Goal: Task Accomplishment & Management: Manage account settings

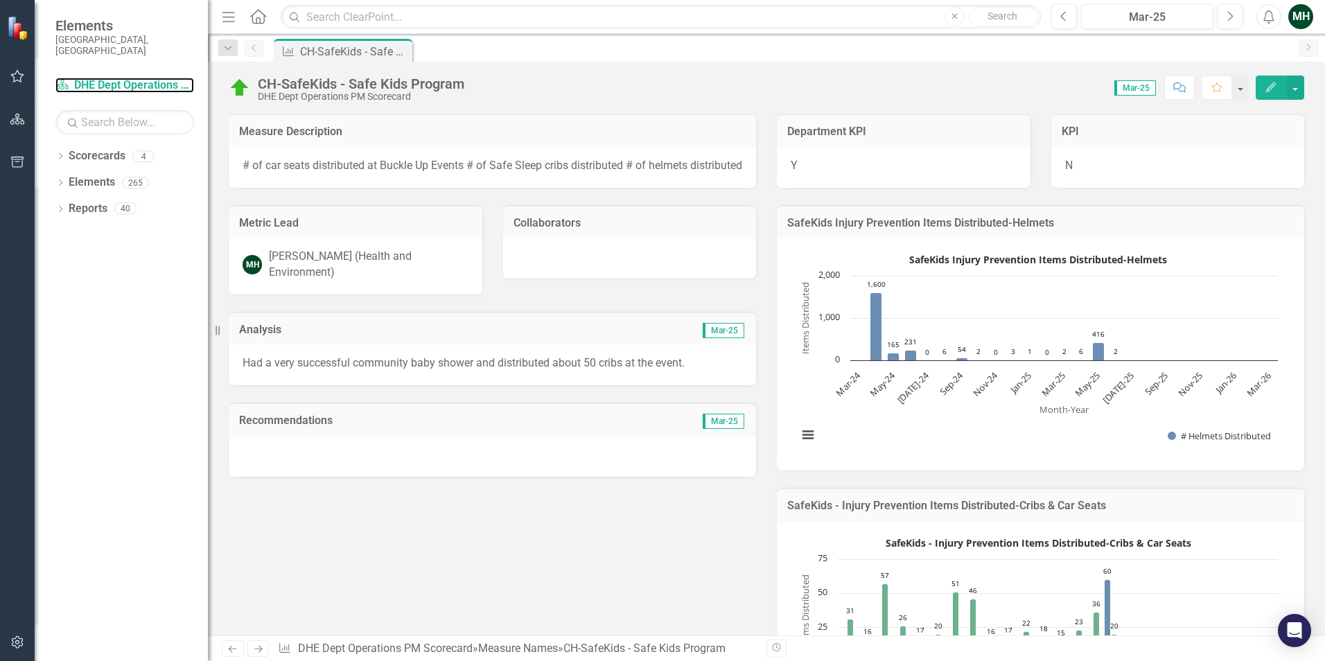
click at [150, 78] on link "Scorecard DHE Dept Operations PM Scorecard" at bounding box center [124, 86] width 139 height 16
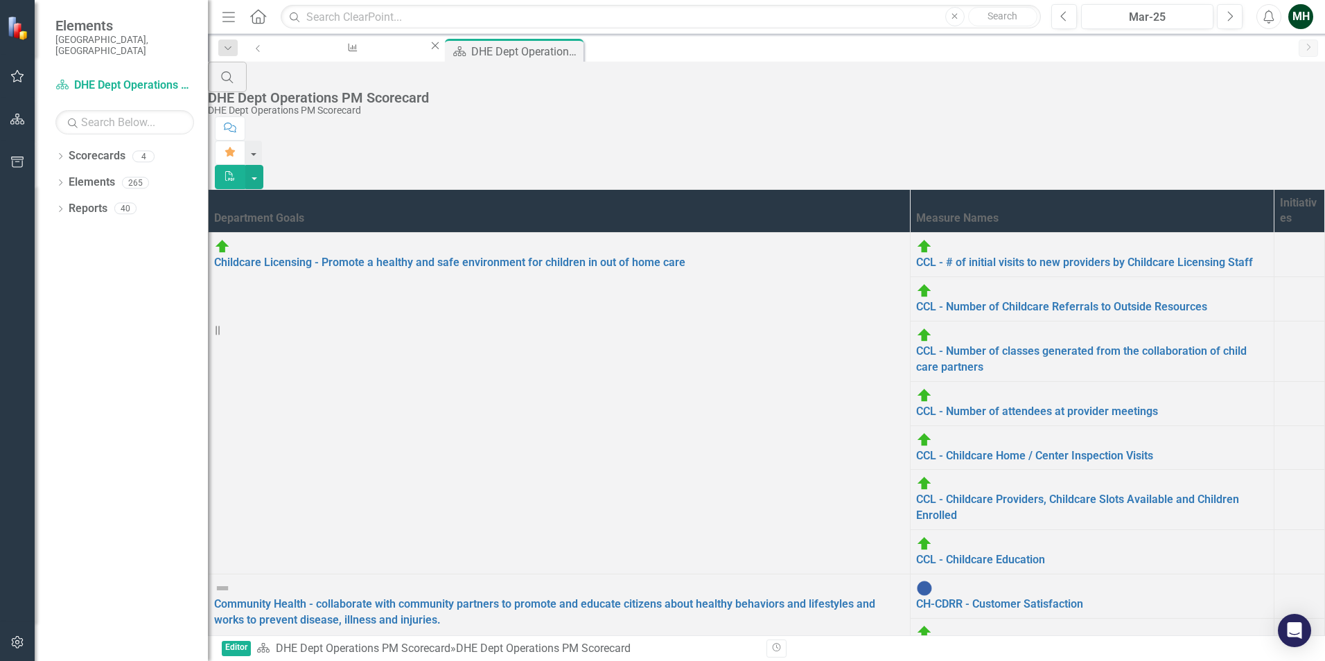
scroll to position [276, 0]
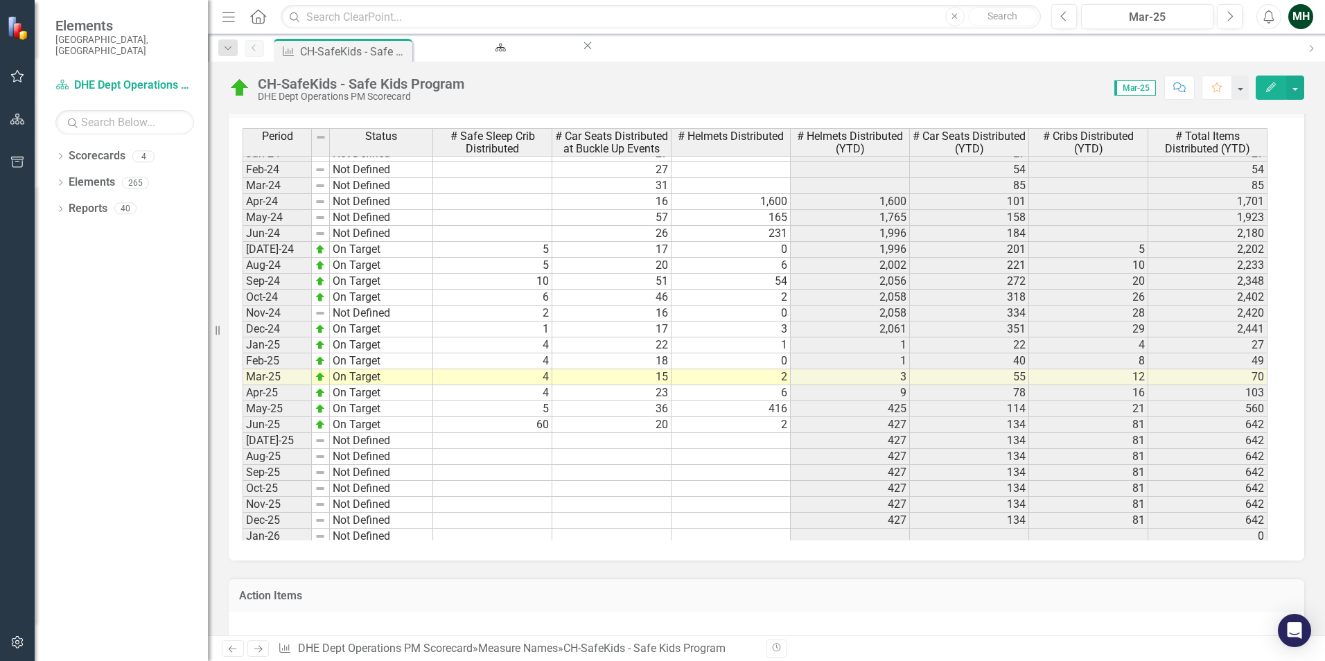
scroll to position [1801, 0]
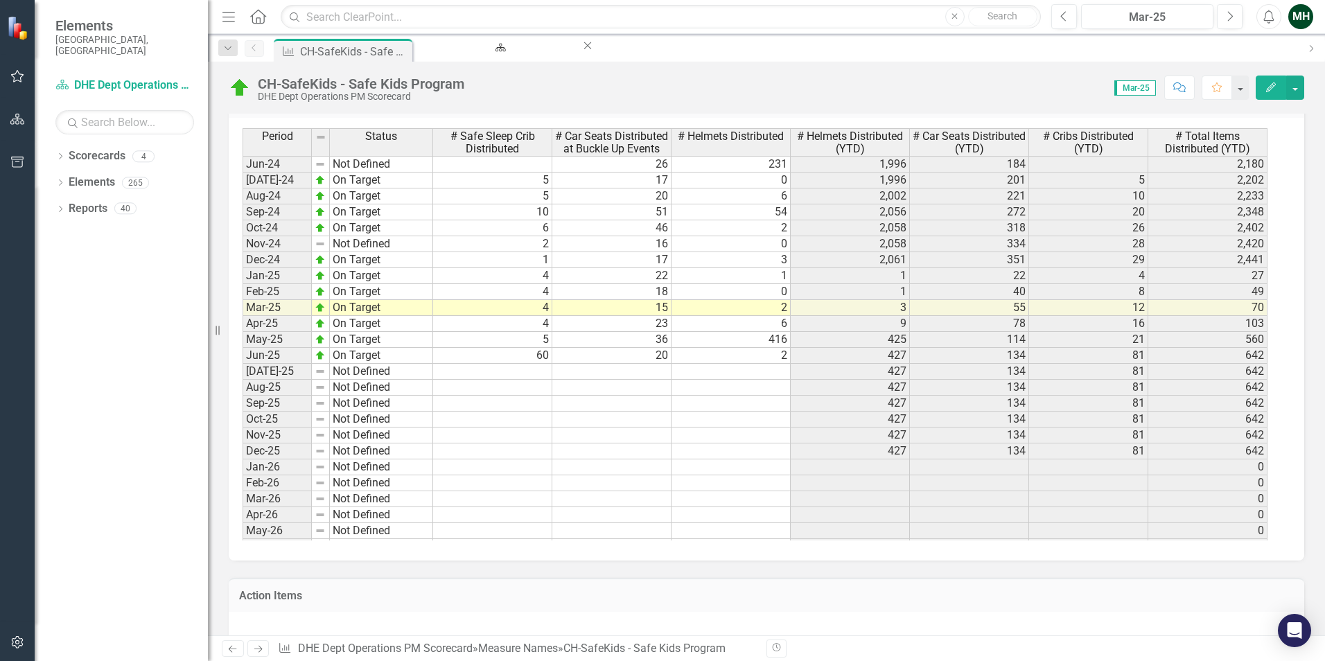
click at [505, 390] on tbody "Dec-22 Not Defined 0 Jan-23 Not Defined 0 Feb-23 Not Defined 0 Mar-23 Not Defin…" at bounding box center [754, 244] width 1025 height 750
type textarea "7"
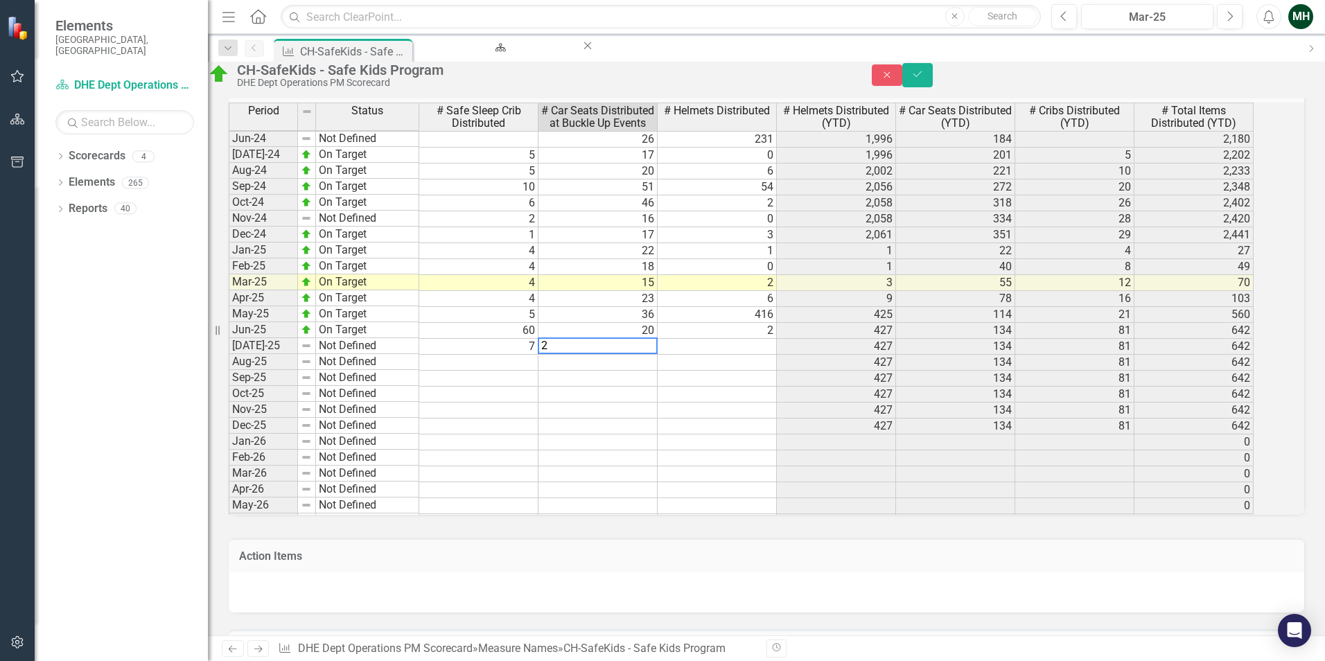
type textarea "27"
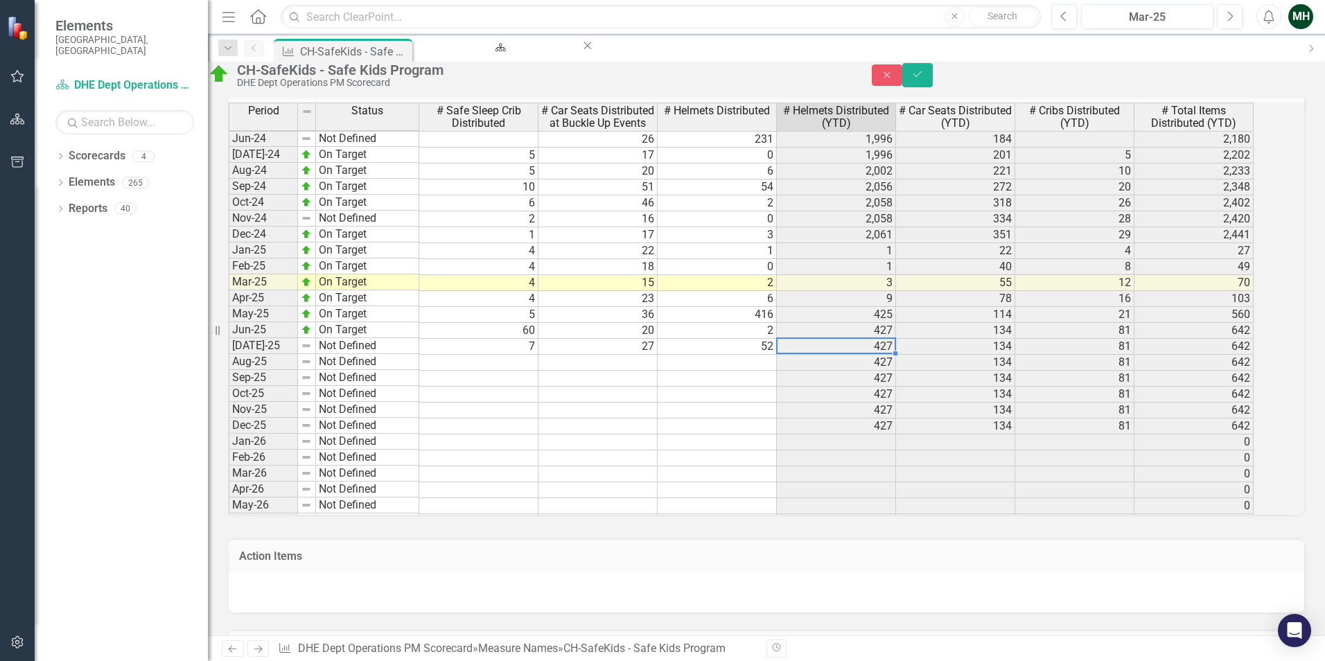
type textarea "52"
click at [312, 351] on img at bounding box center [306, 345] width 11 height 11
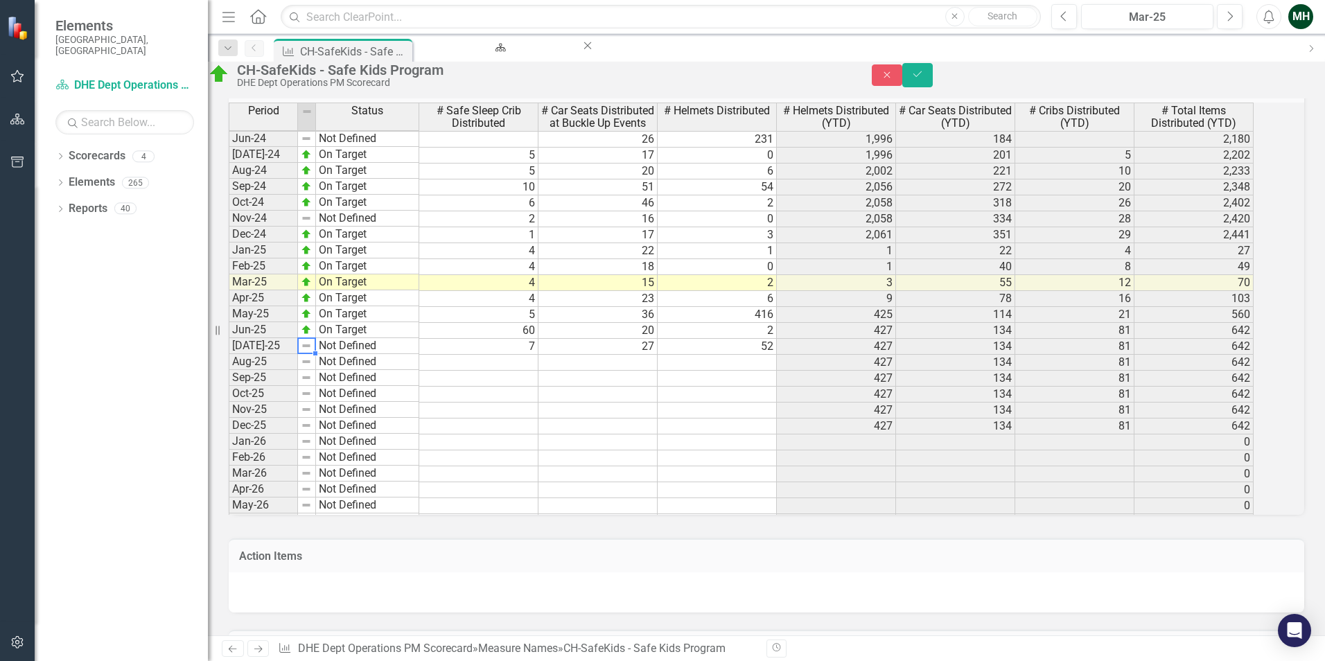
click at [312, 351] on img at bounding box center [306, 345] width 11 height 11
click at [338, 354] on td "Not Defined" at bounding box center [367, 346] width 103 height 16
click at [347, 354] on td "Not Defined" at bounding box center [367, 346] width 103 height 16
click at [351, 399] on div "Period Status # Safe Sleep Crib Distributed # Car Seats Distributed at Buckle U…" at bounding box center [747, 309] width 1037 height 412
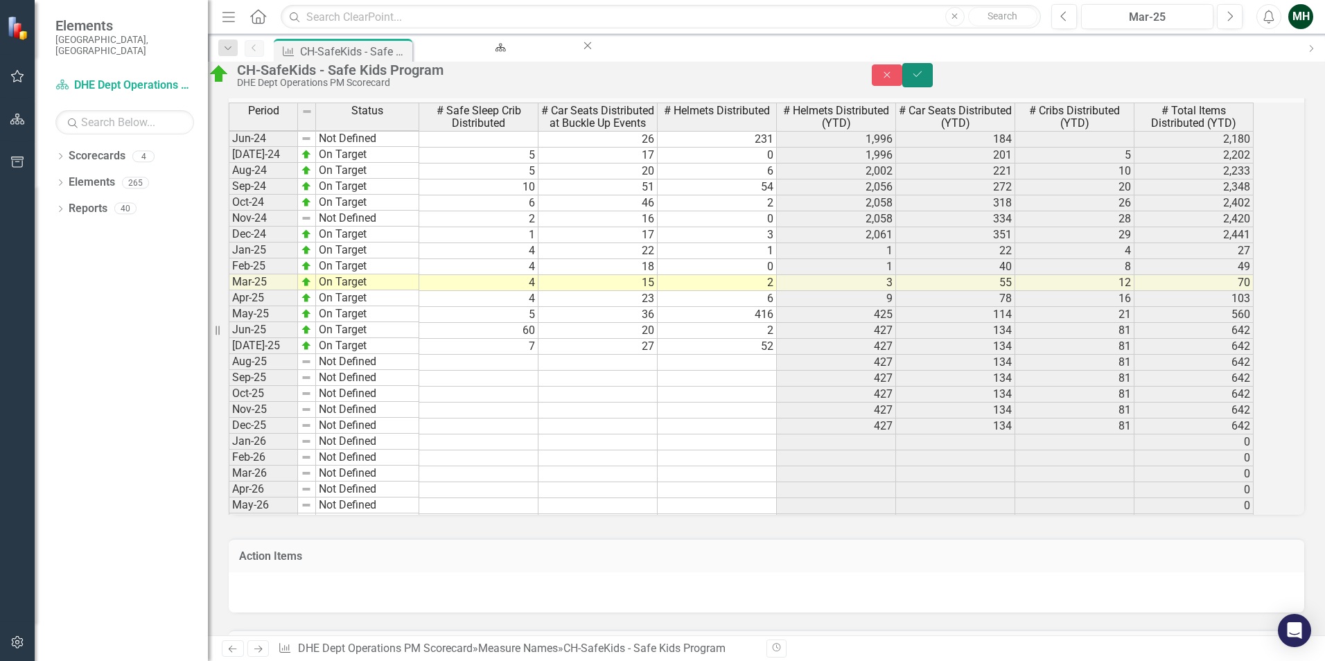
click at [933, 87] on button "Save" at bounding box center [917, 75] width 30 height 24
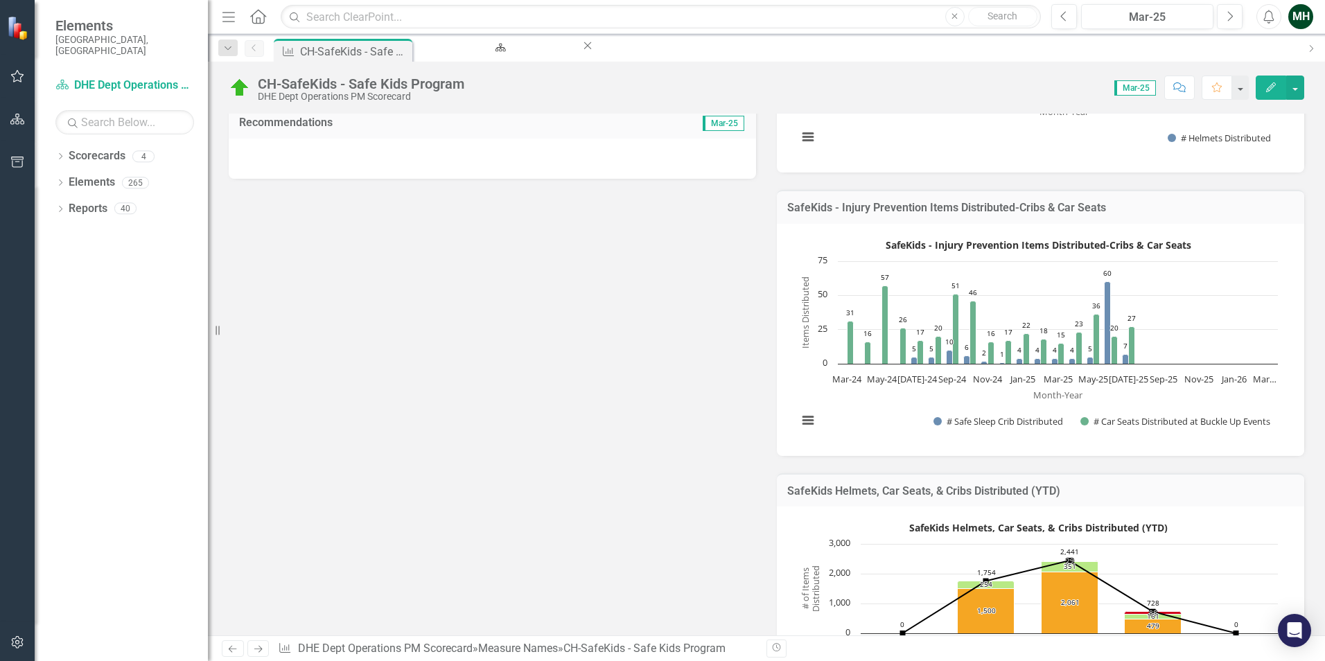
scroll to position [416, 0]
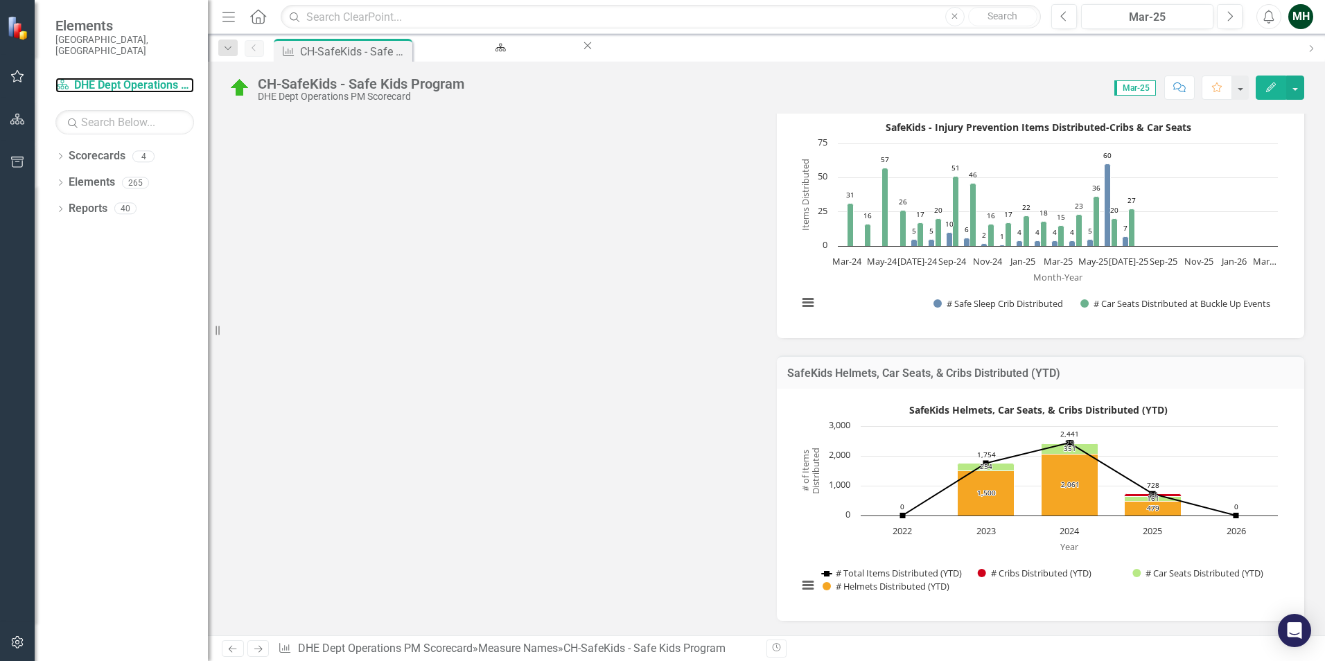
click at [96, 78] on link "Scorecard DHE Dept Operations PM Scorecard" at bounding box center [124, 86] width 139 height 16
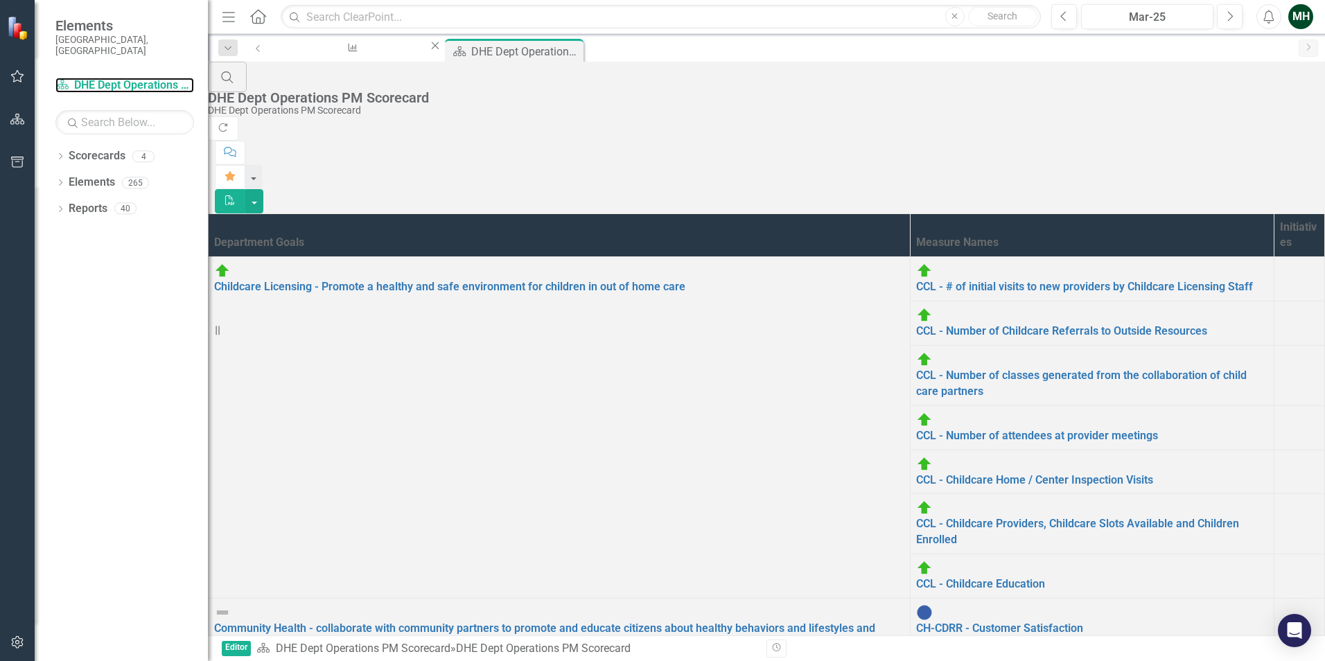
scroll to position [69, 0]
click at [916, 660] on link "CH-CDRR - Chronic Disease Risk Reduction Program" at bounding box center [1045, 672] width 259 height 13
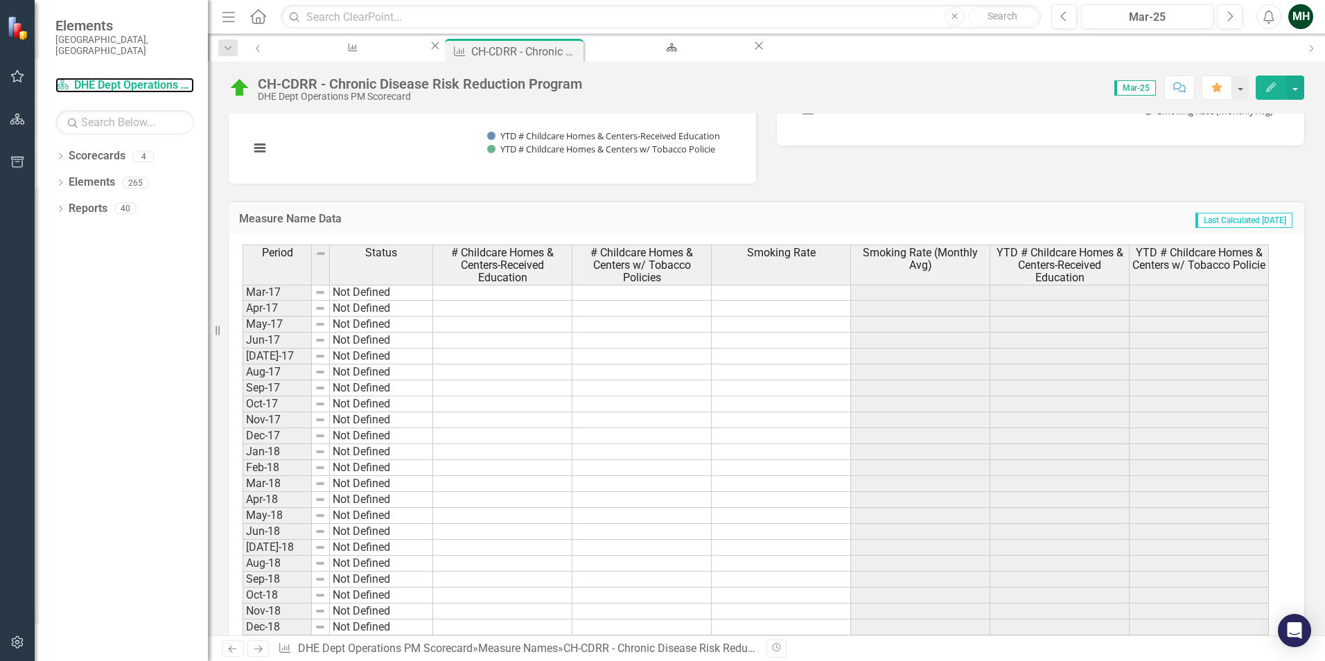
click at [125, 78] on link "Scorecard DHE Dept Operations PM Scorecard" at bounding box center [124, 86] width 139 height 16
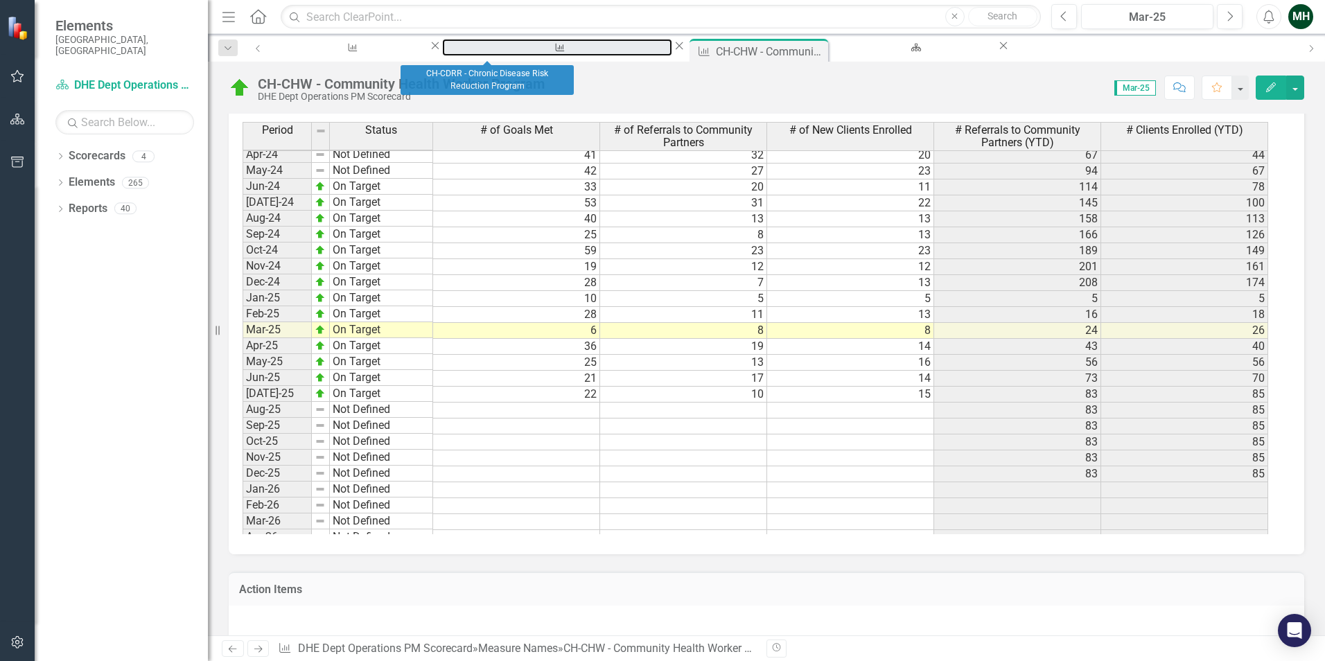
click at [500, 52] on div "CH-CDRR - Chronic Disease Risk Reduction Program" at bounding box center [556, 60] width 205 height 17
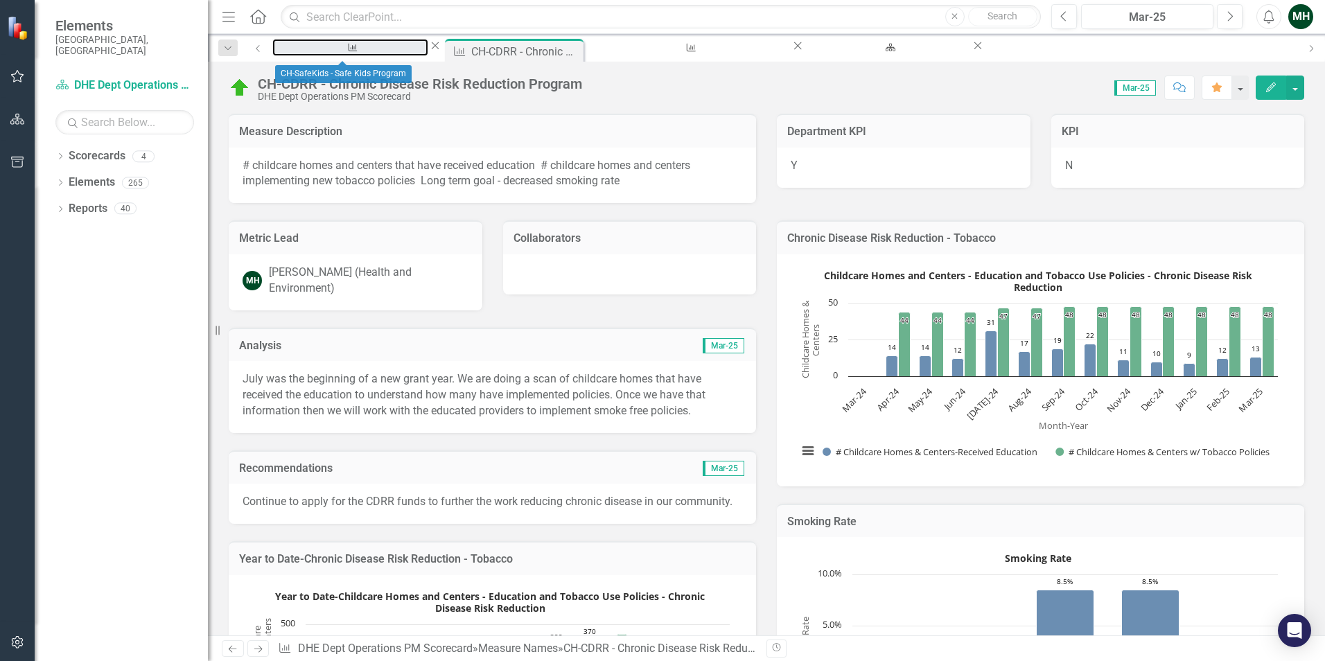
click at [357, 52] on div "CH-SafeKids - Safe Kids Program" at bounding box center [350, 60] width 131 height 17
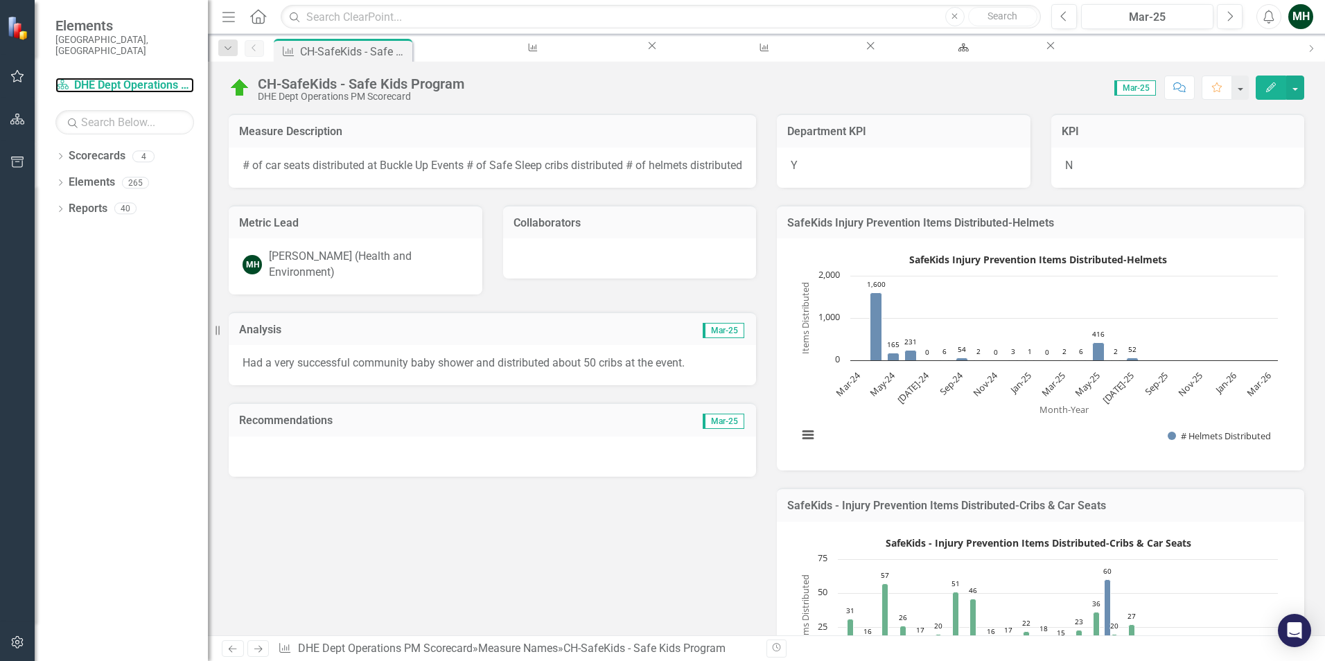
click at [109, 78] on link "Scorecard DHE Dept Operations PM Scorecard" at bounding box center [124, 86] width 139 height 16
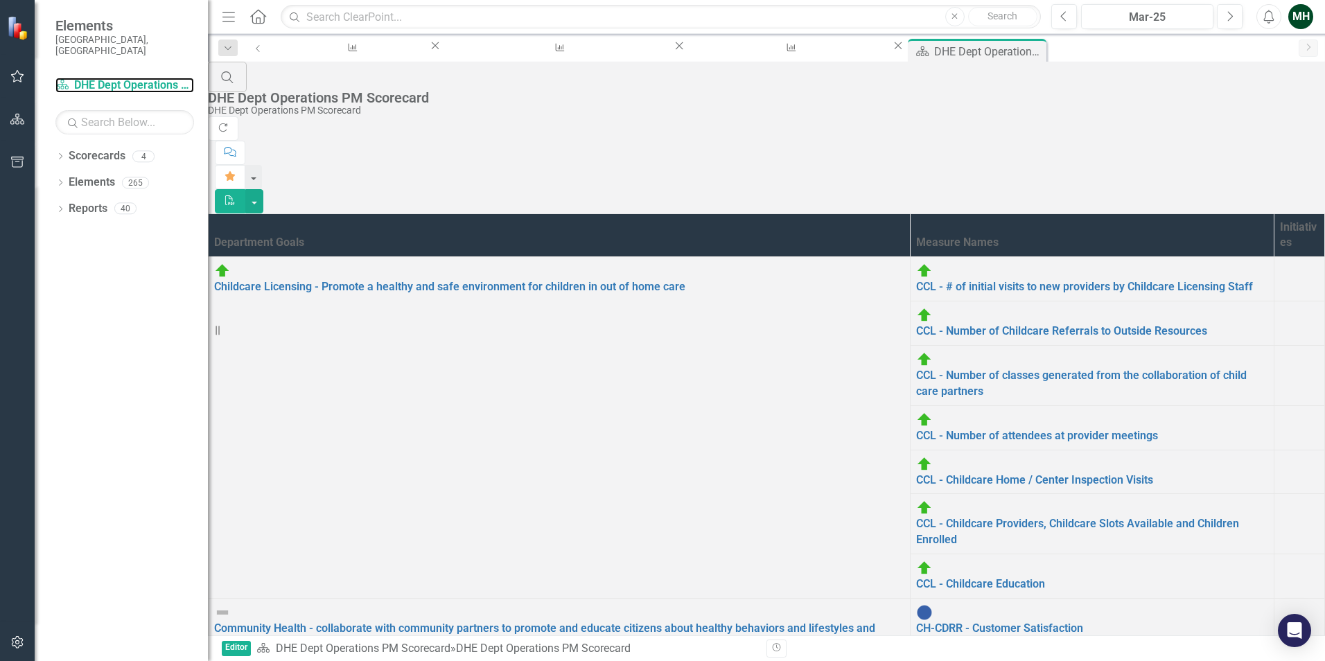
scroll to position [274, 0]
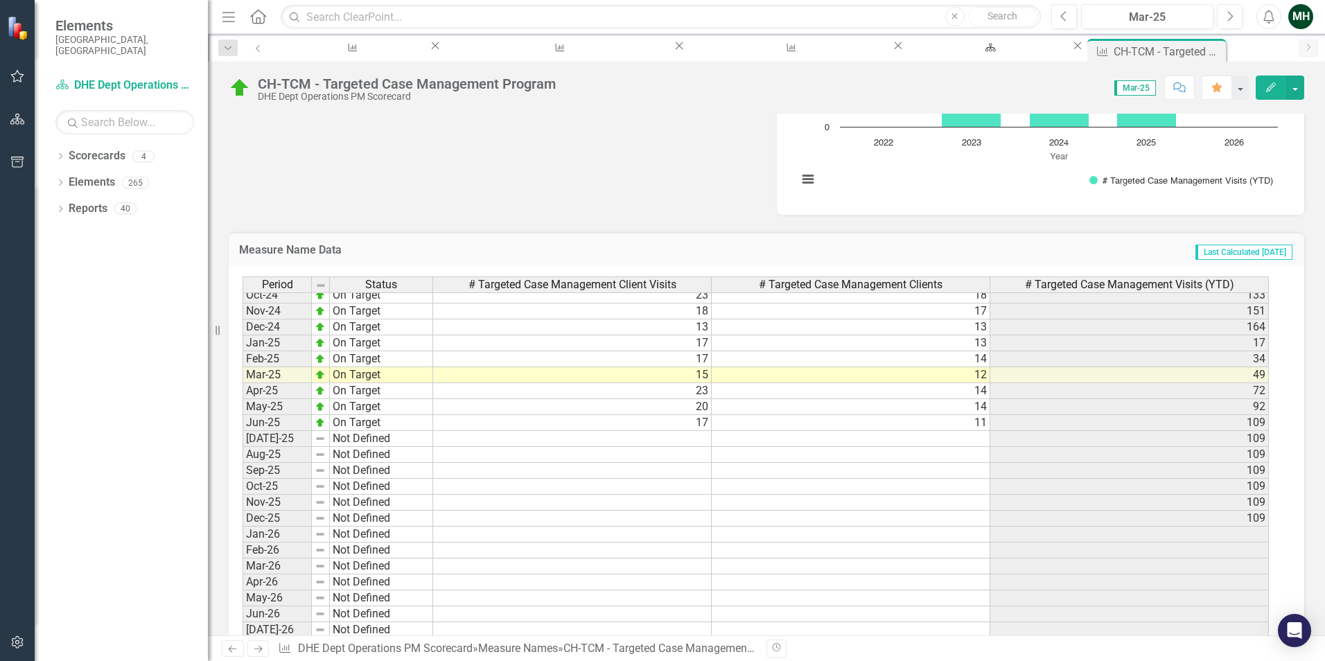
scroll to position [1911, 0]
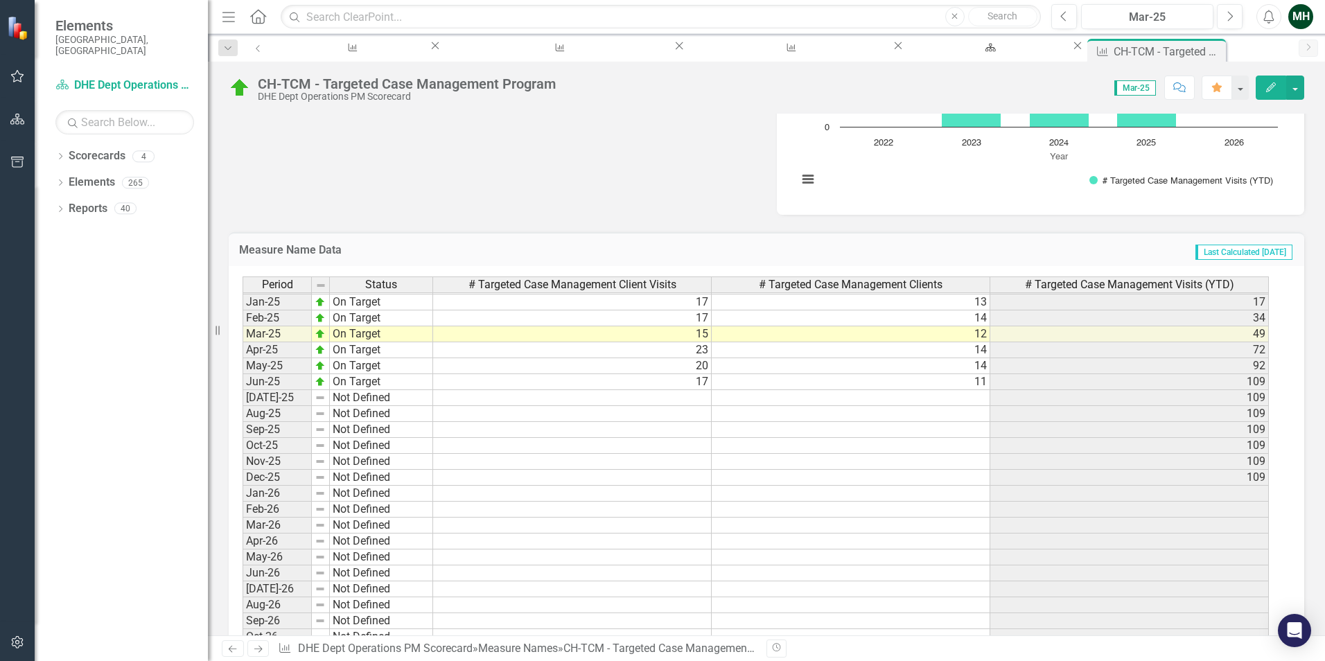
click at [606, 401] on tbody "Sep-23 Not Defined Oct-23 Not Defined Nov-23 Not Defined Dec-23 Not Defined 32 …" at bounding box center [755, 358] width 1026 height 638
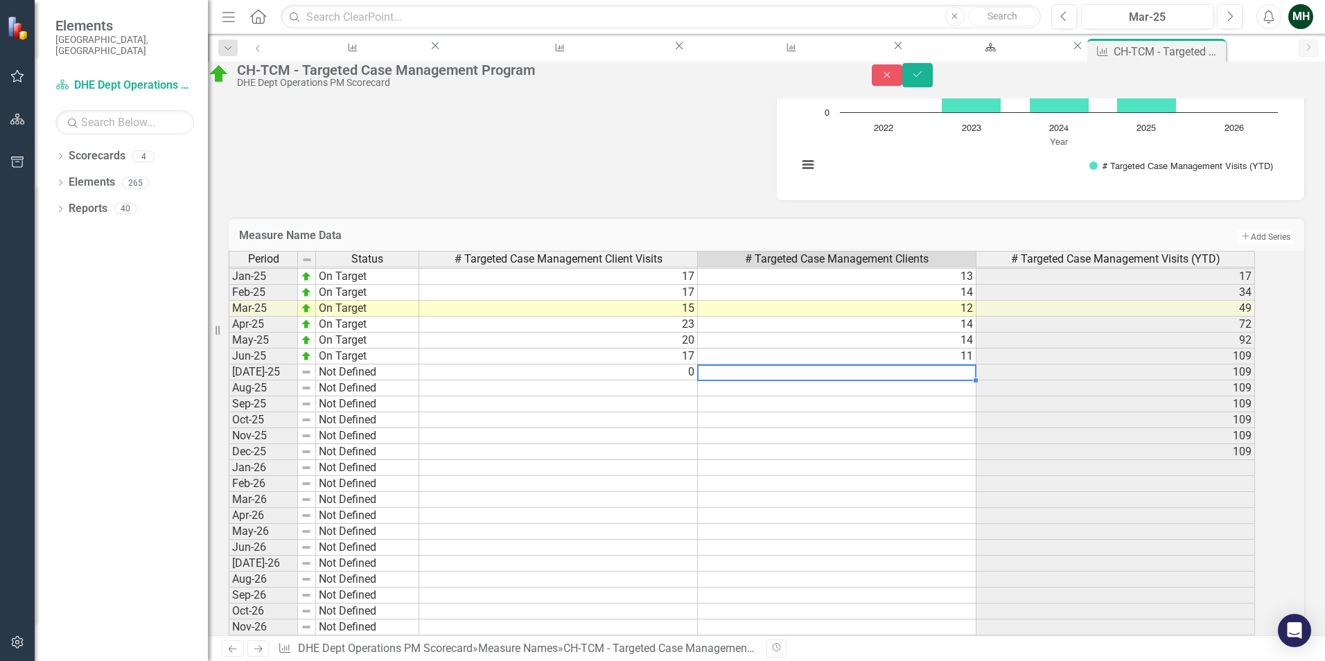
click at [926, 380] on td at bounding box center [837, 372] width 279 height 16
type textarea "0"
click at [896, 444] on td at bounding box center [837, 436] width 279 height 16
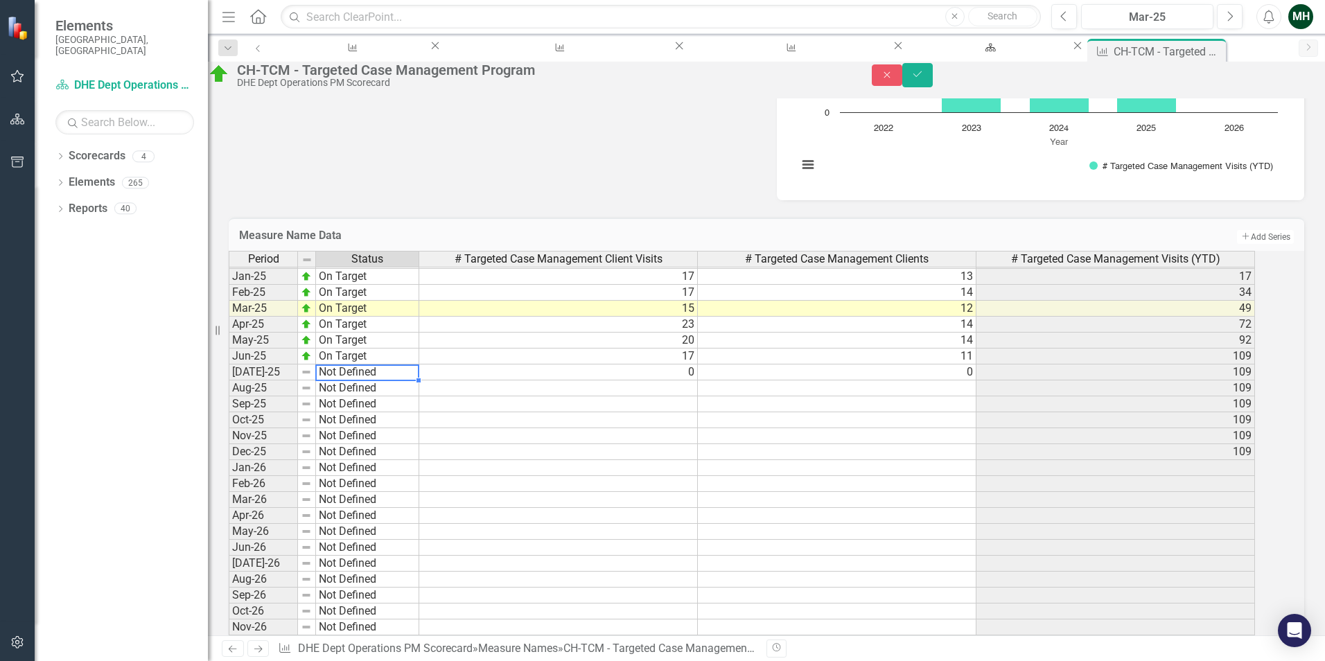
click at [357, 380] on td "Not Defined" at bounding box center [367, 372] width 103 height 16
click at [480, 380] on td "0" at bounding box center [558, 372] width 279 height 16
click at [924, 78] on icon "Save" at bounding box center [917, 74] width 12 height 10
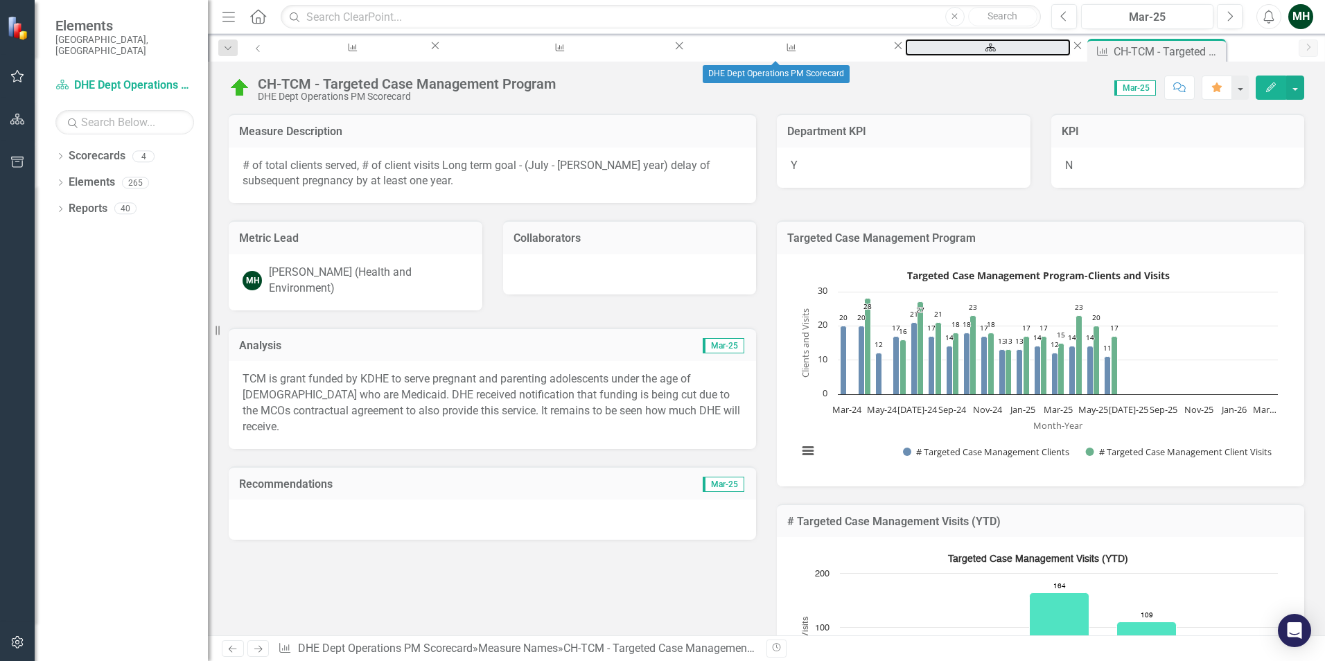
click at [917, 52] on div "DHE Dept Operations PM Scorecard" at bounding box center [987, 60] width 141 height 17
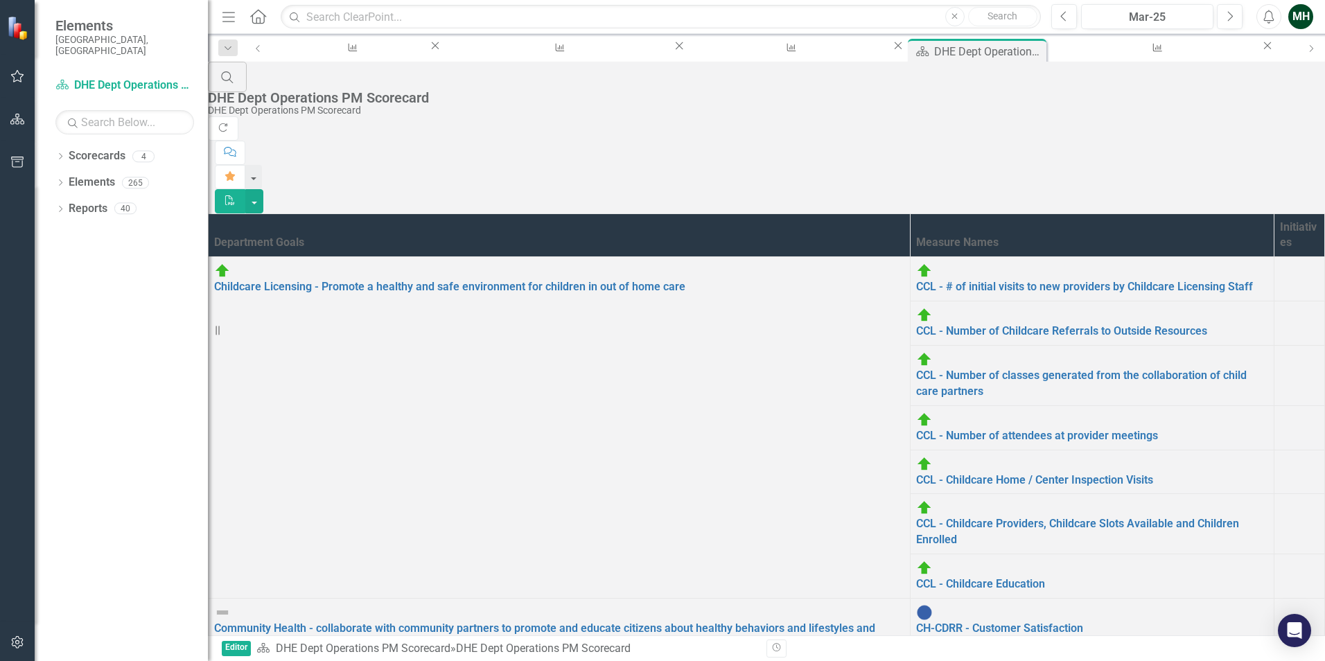
scroll to position [139, 0]
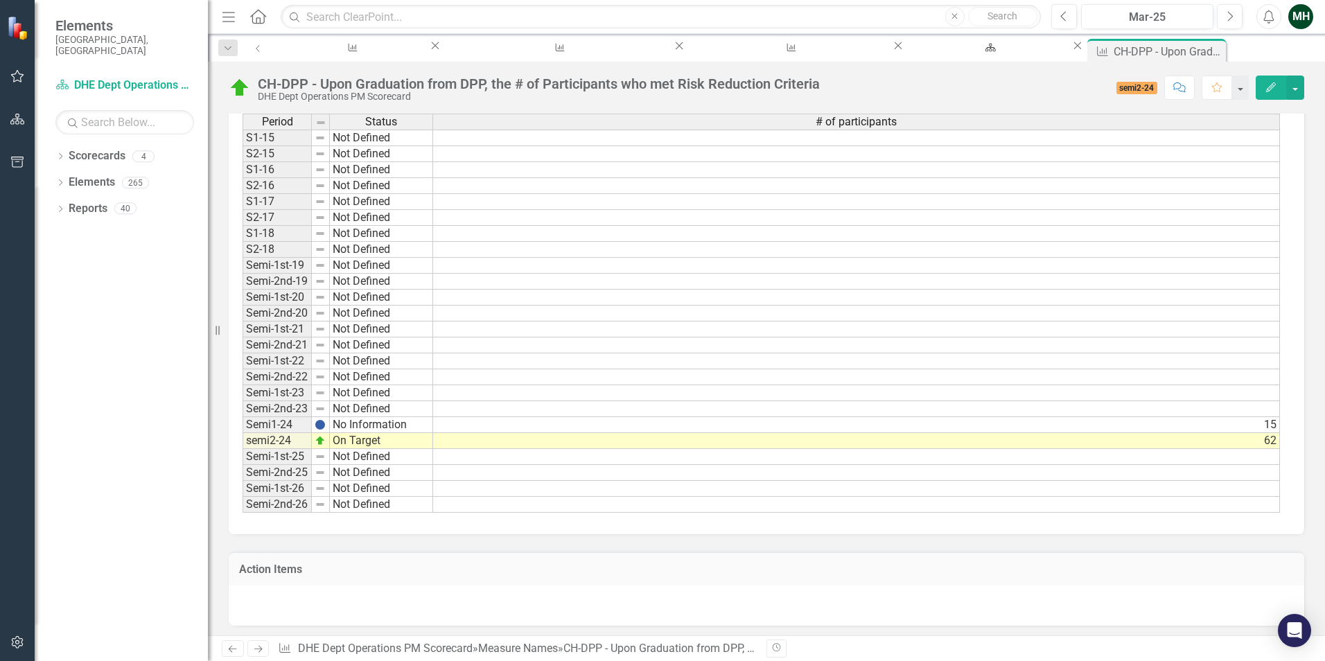
scroll to position [416, 0]
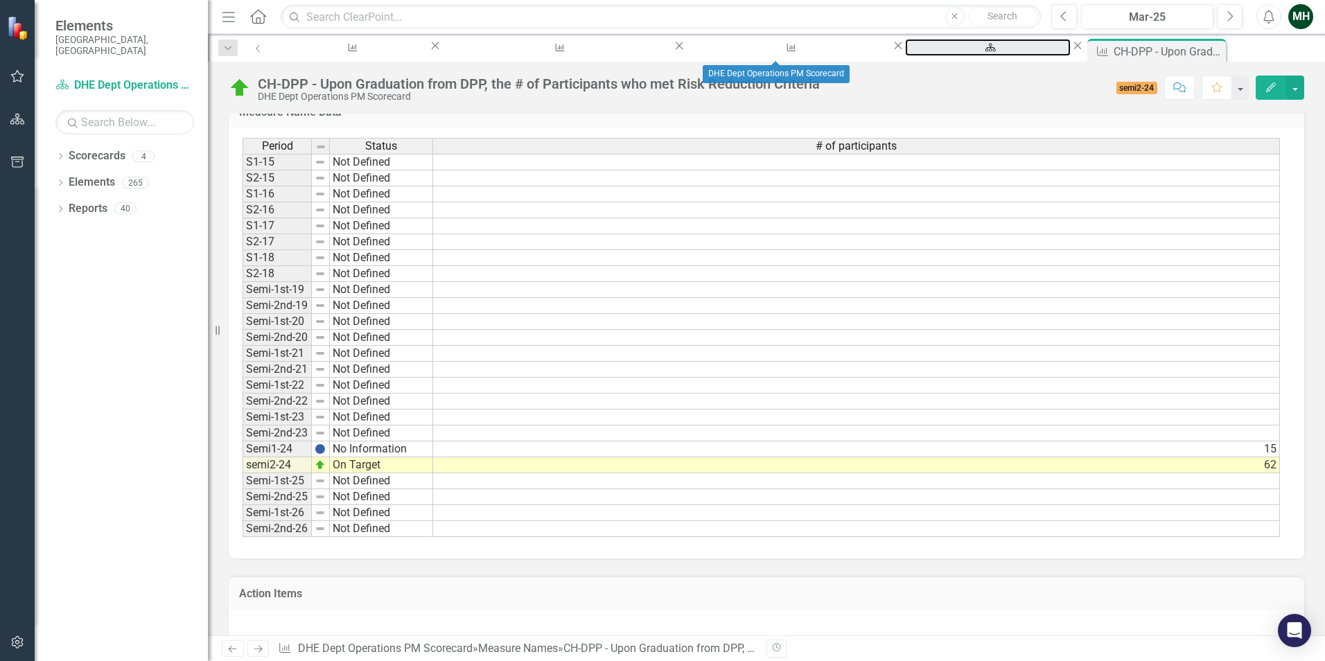
click at [917, 52] on div "DHE Dept Operations PM Scorecard" at bounding box center [987, 60] width 141 height 17
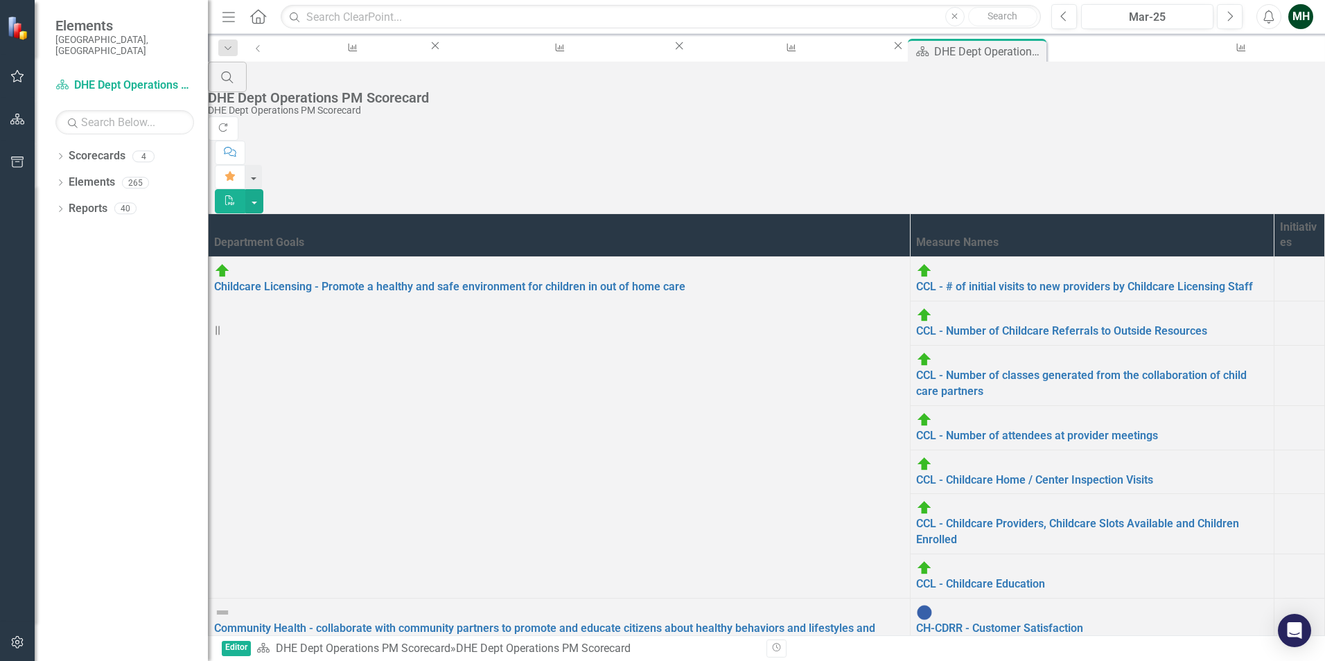
scroll to position [274, 0]
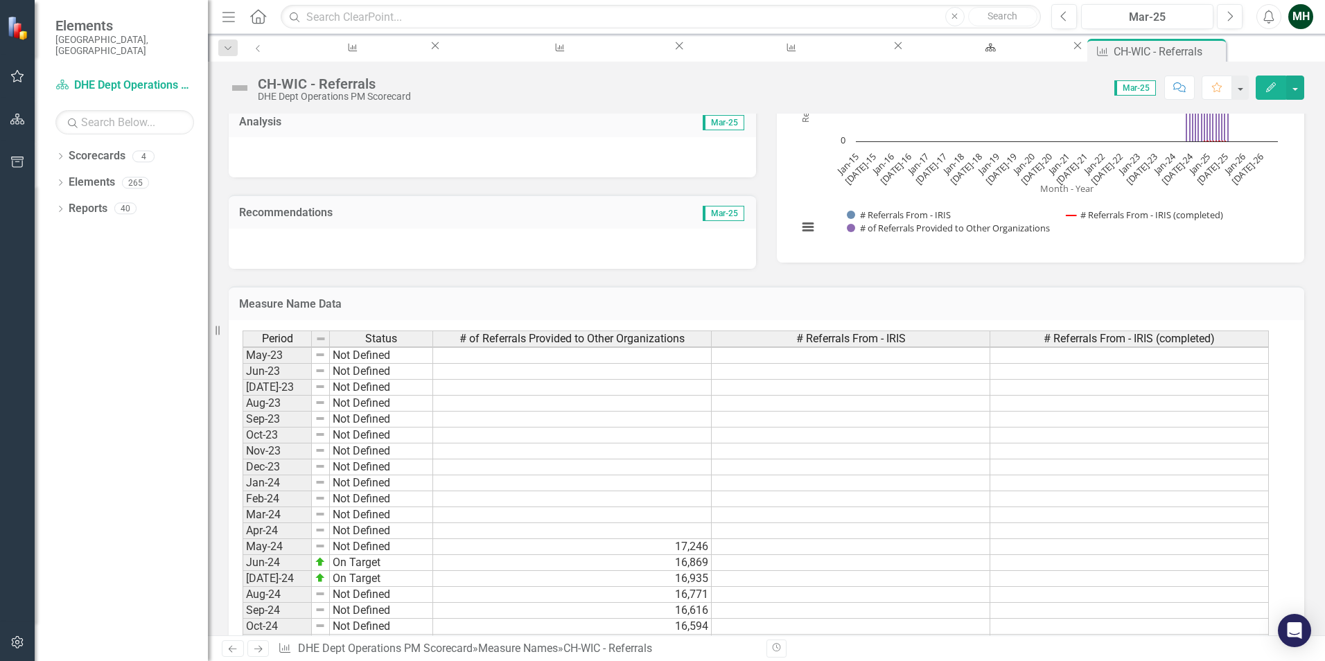
scroll to position [1663, 0]
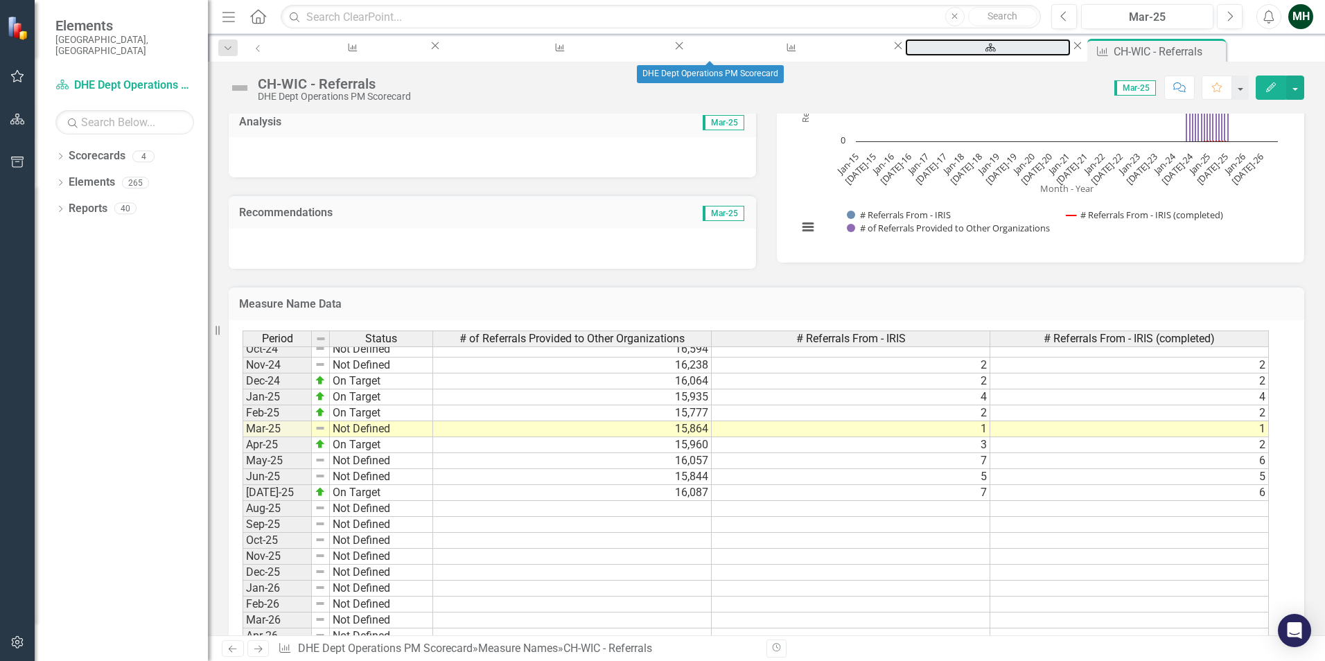
click at [917, 52] on div "DHE Dept Operations PM Scorecard" at bounding box center [987, 60] width 141 height 17
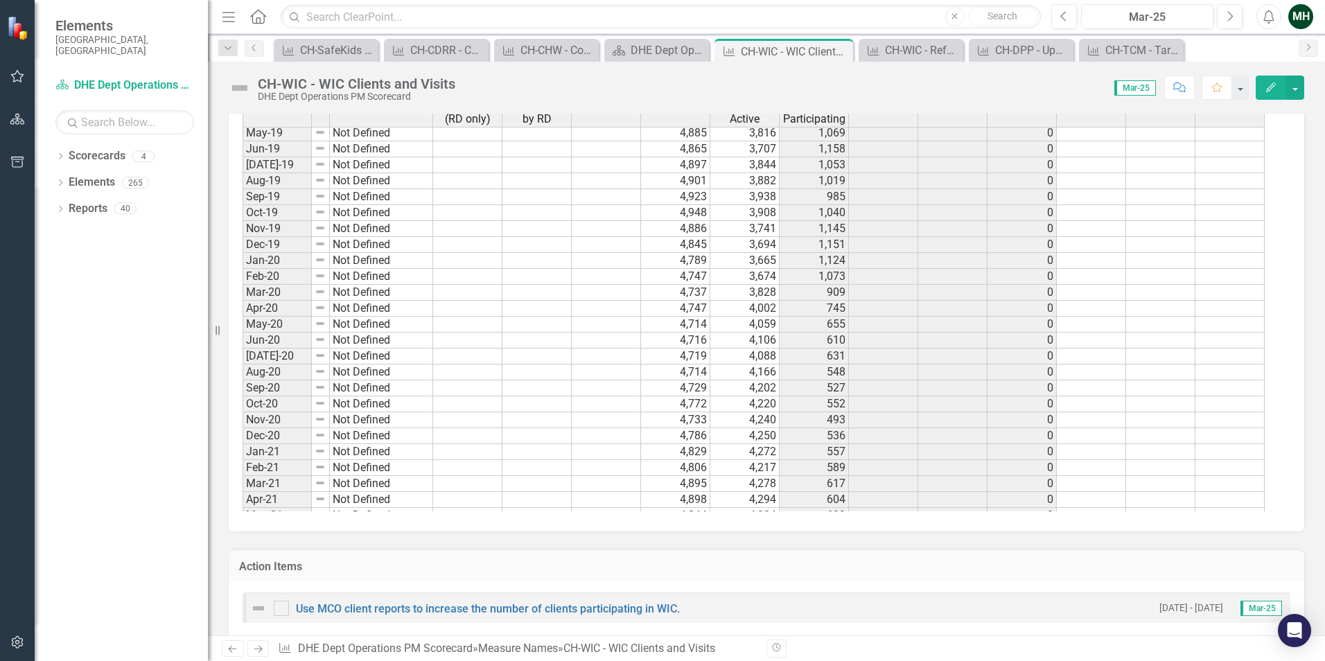
scroll to position [1048, 0]
